Goal: Task Accomplishment & Management: Use online tool/utility

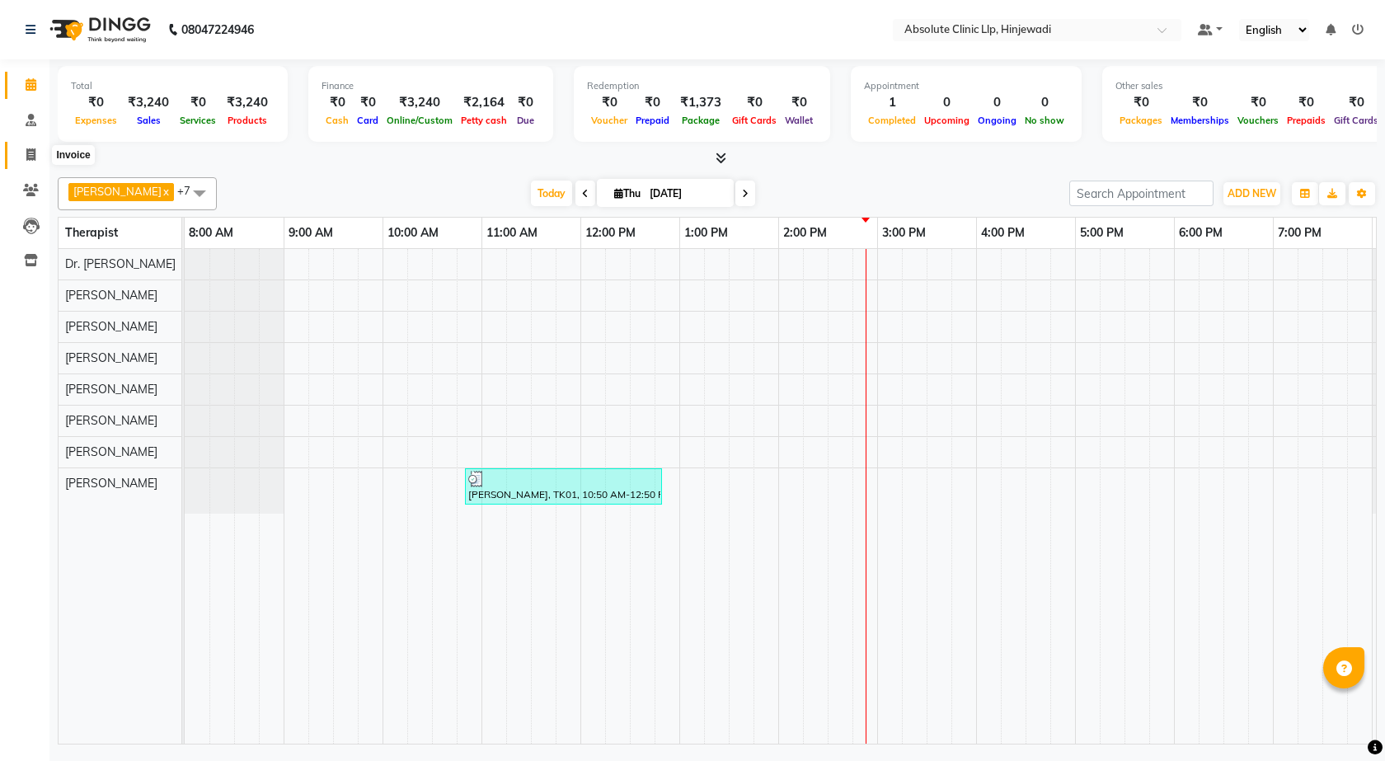
click at [36, 152] on span at bounding box center [30, 155] width 29 height 19
select select "service"
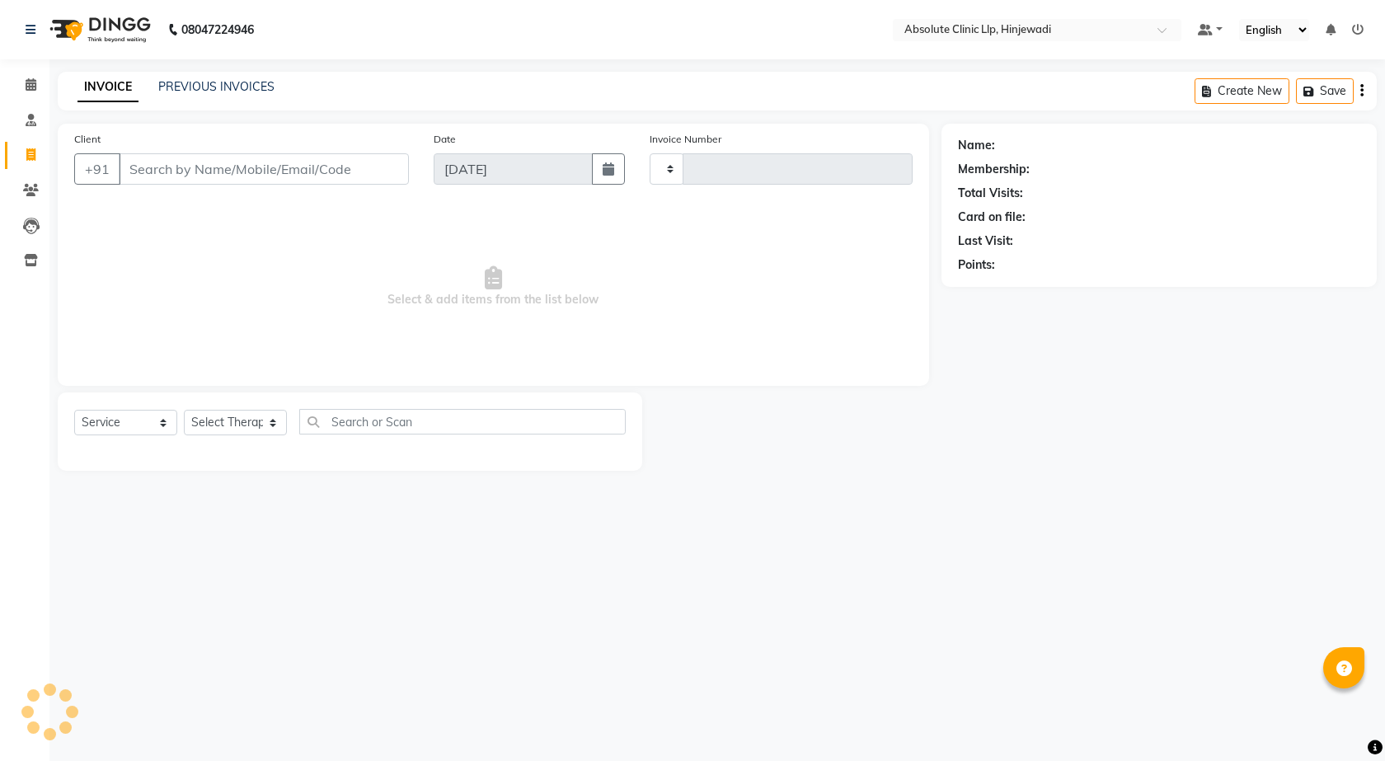
type input "2173"
select select "5113"
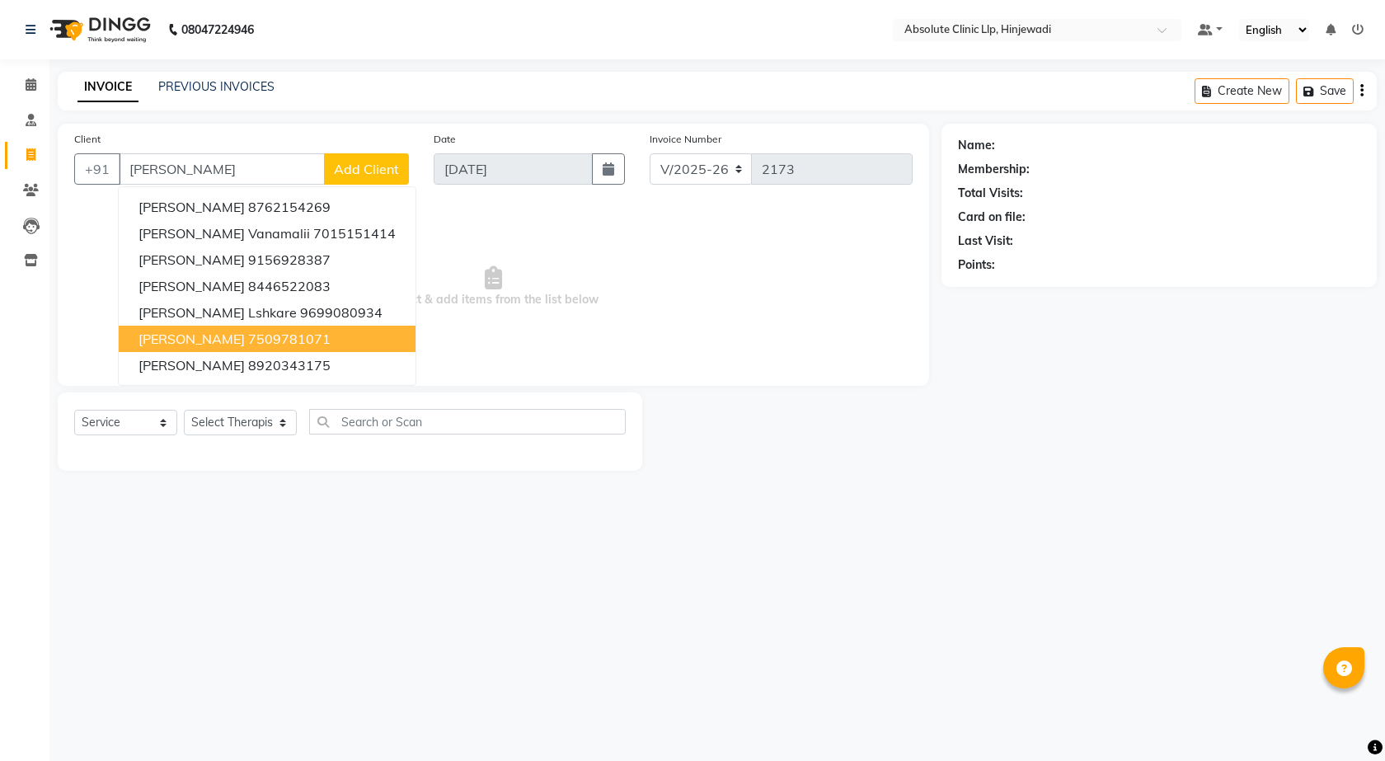
click at [248, 340] on ngb-highlight "7509781071" at bounding box center [289, 339] width 82 height 16
type input "7509781071"
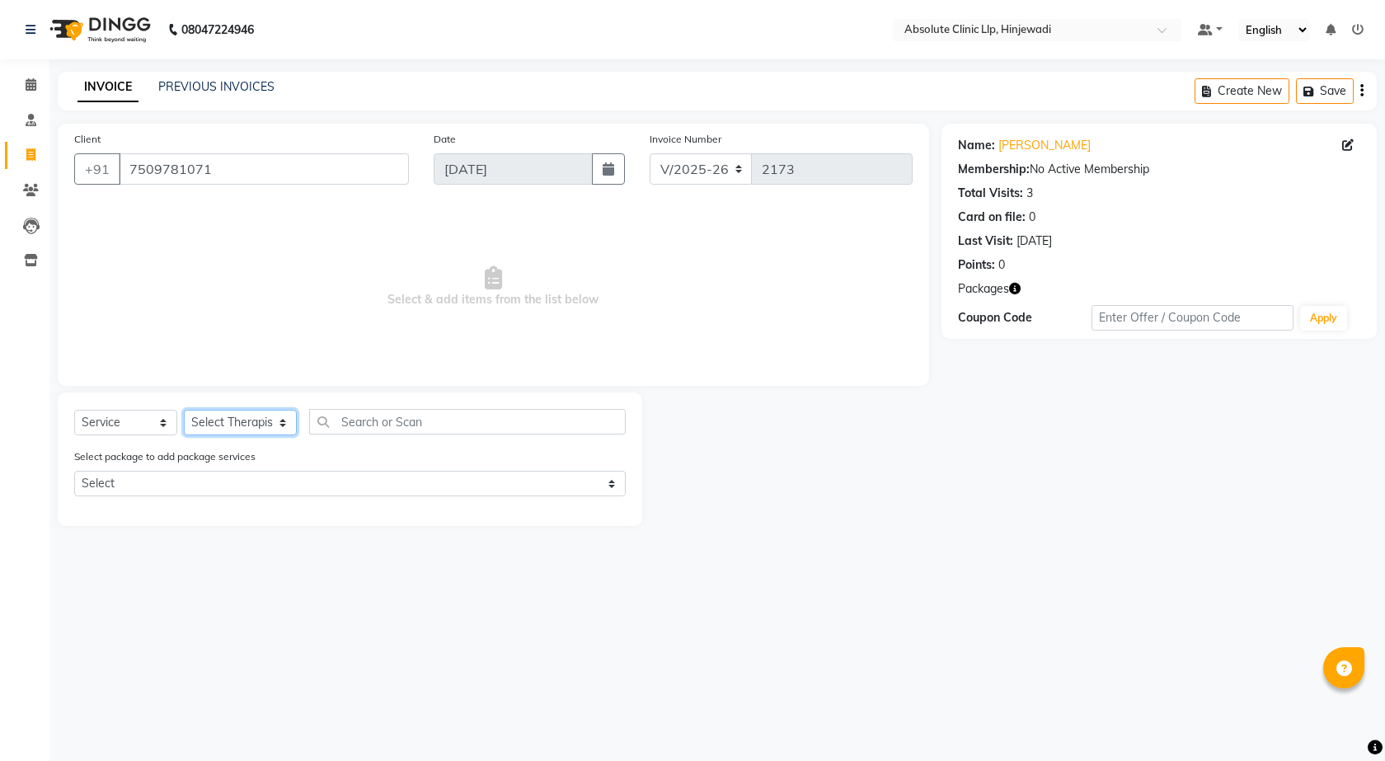
click at [266, 415] on select "Select Therapist [PERSON_NAME] DHANANJAY [PERSON_NAME] Dr. [PERSON_NAME] [PERSO…" at bounding box center [240, 423] width 113 height 26
select select "77023"
click at [184, 410] on select "Select Therapist [PERSON_NAME] DHANANJAY [PERSON_NAME] Dr. [PERSON_NAME] [PERSO…" at bounding box center [240, 423] width 113 height 26
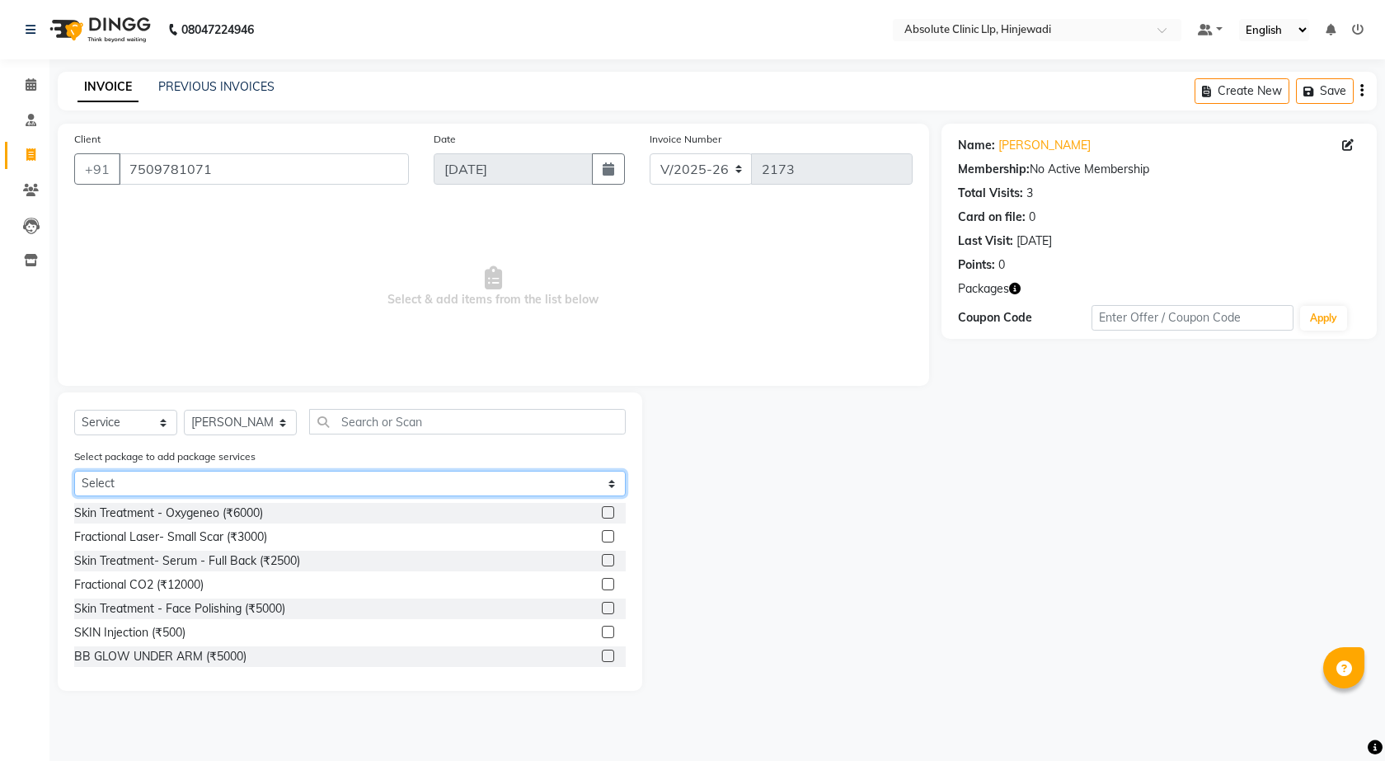
click at [528, 474] on select "Select [PERSON_NAME] - Skin" at bounding box center [349, 484] width 551 height 26
select select "1: Object"
click at [74, 471] on select "Select [PERSON_NAME] - Skin" at bounding box center [349, 484] width 551 height 26
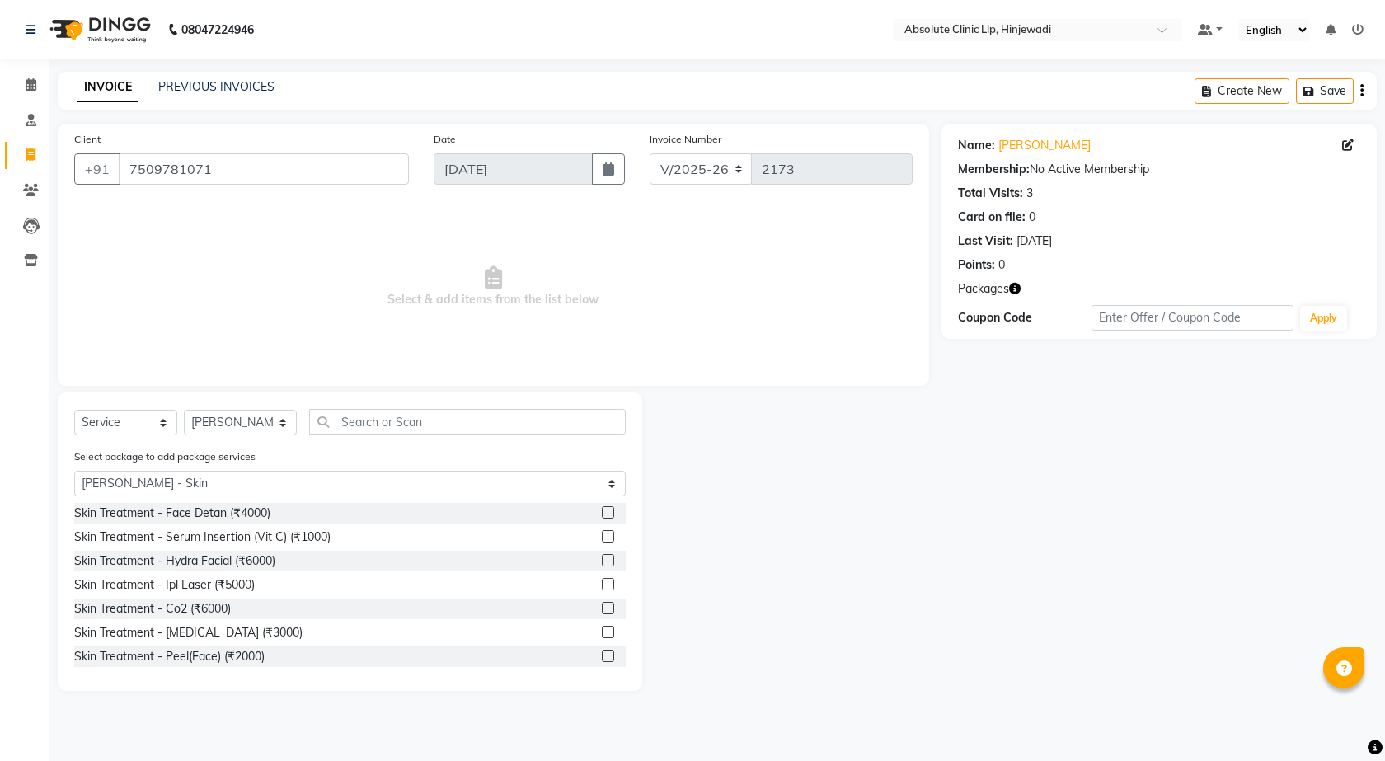
click at [602, 535] on label at bounding box center [608, 536] width 12 height 12
click at [602, 535] on input "checkbox" at bounding box center [607, 537] width 11 height 11
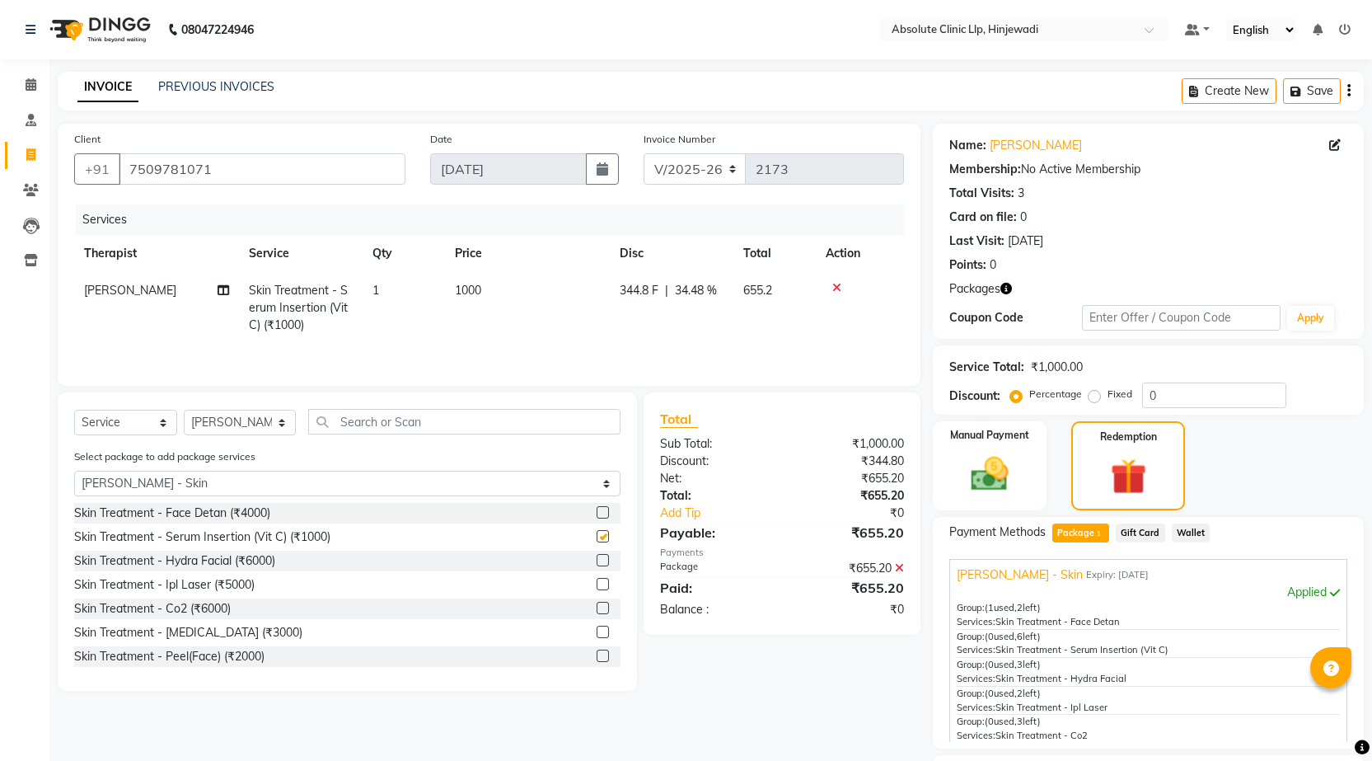
checkbox input "false"
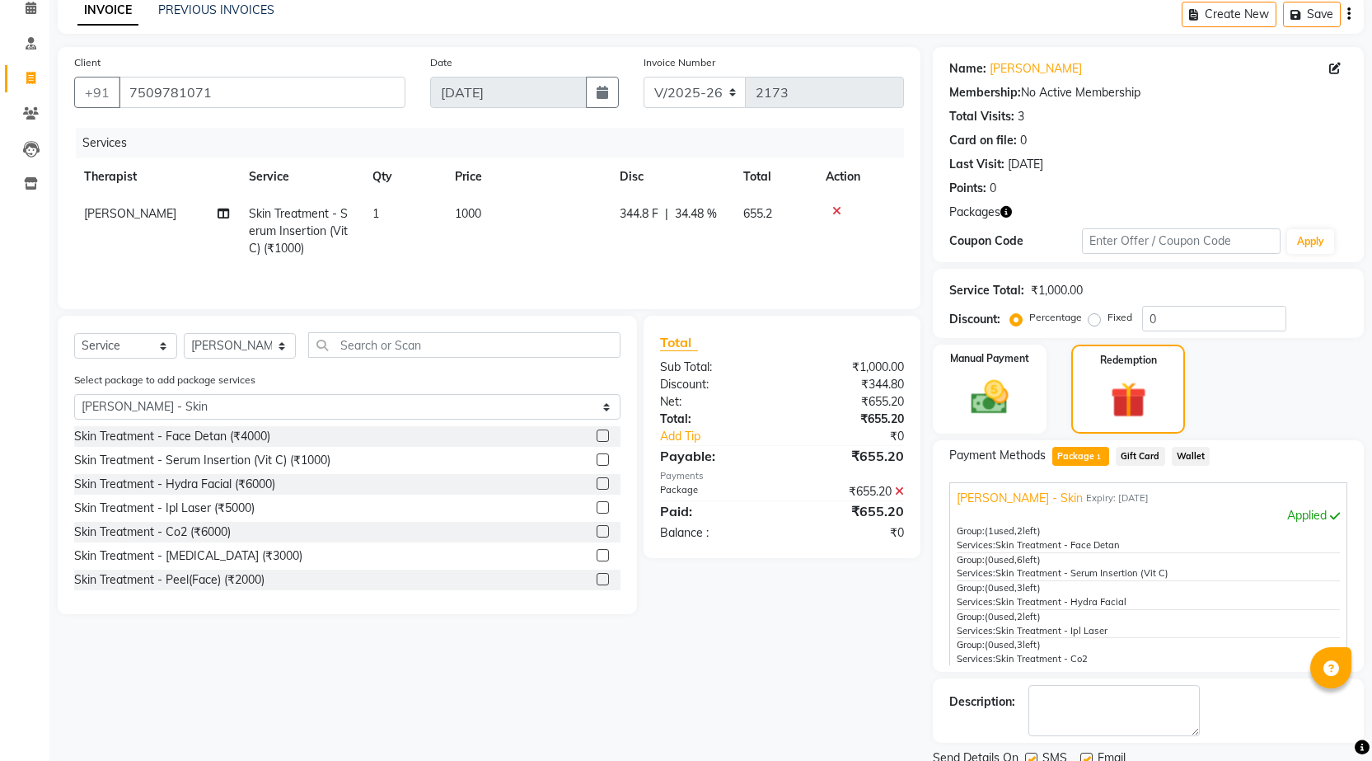
scroll to position [139, 0]
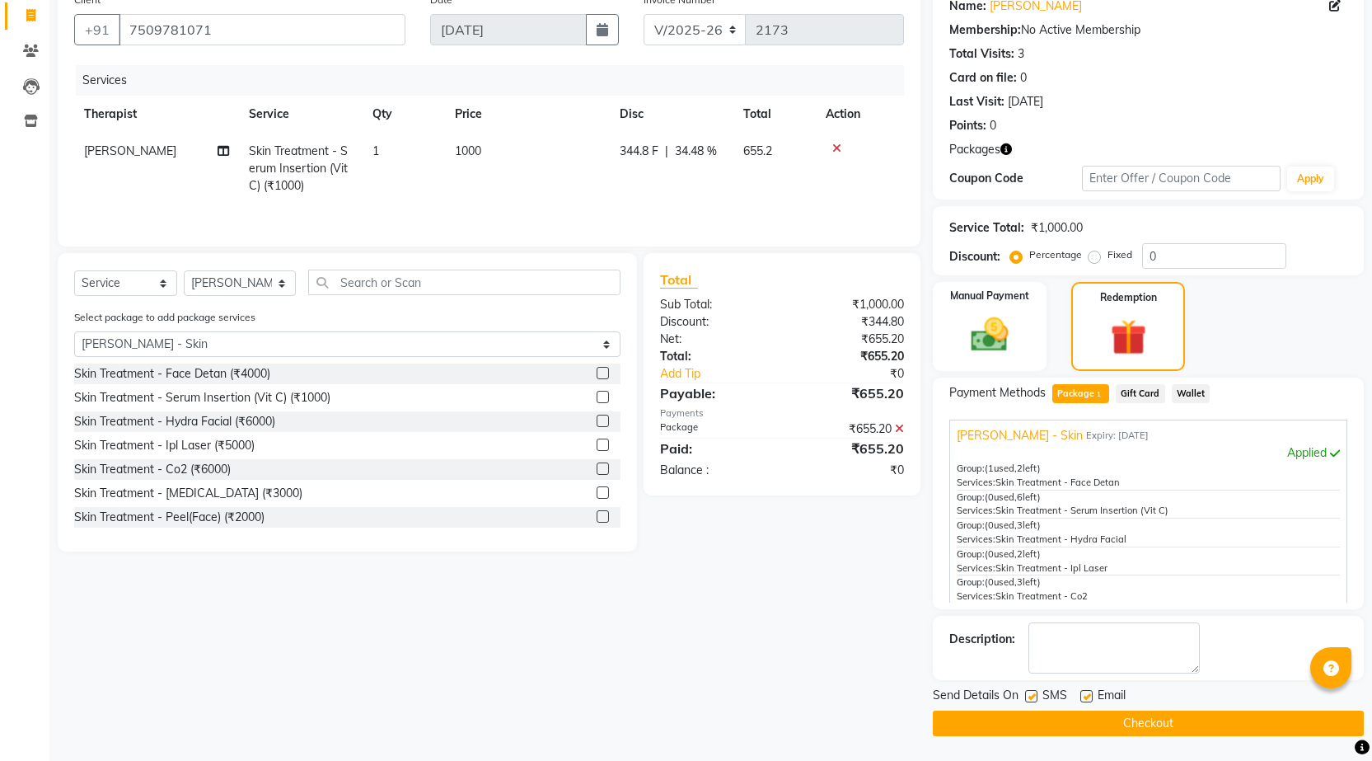
click at [1217, 715] on button "Checkout" at bounding box center [1148, 723] width 431 height 26
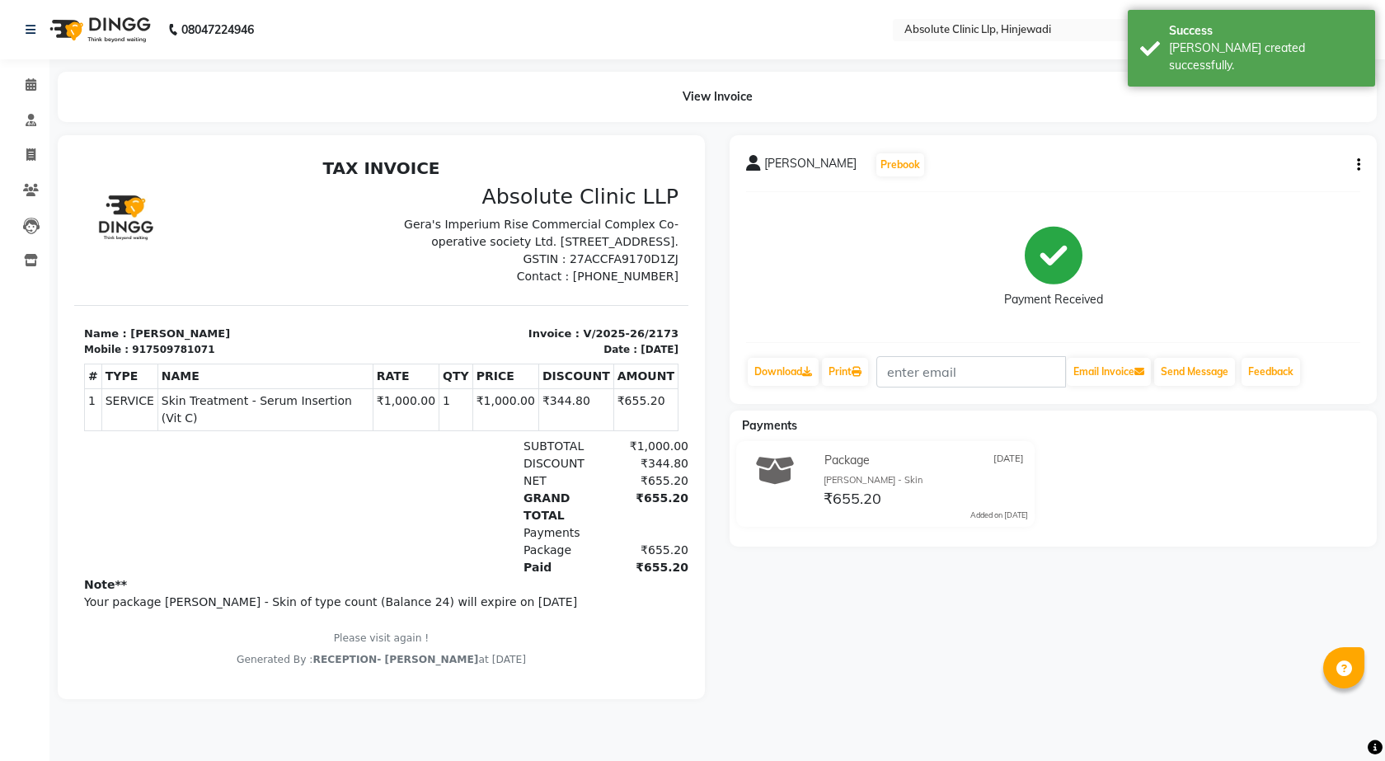
click at [129, 40] on img at bounding box center [98, 30] width 113 height 46
